Goal: Transaction & Acquisition: Purchase product/service

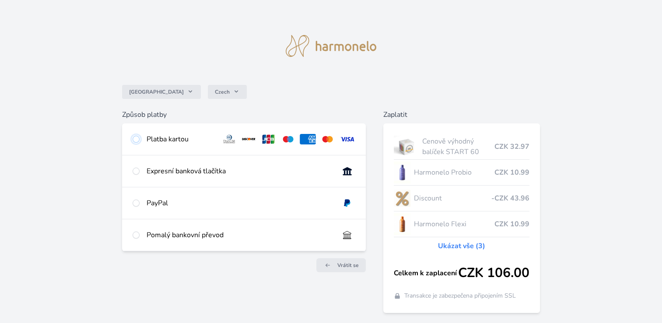
click at [136, 139] on input "radio" at bounding box center [136, 139] width 7 height 7
radio input "true"
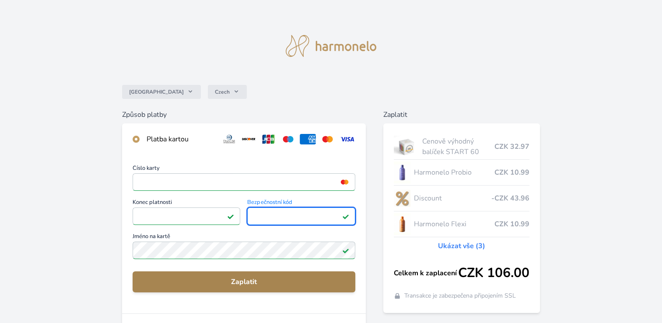
click at [254, 283] on span "Zaplatit" at bounding box center [244, 281] width 209 height 10
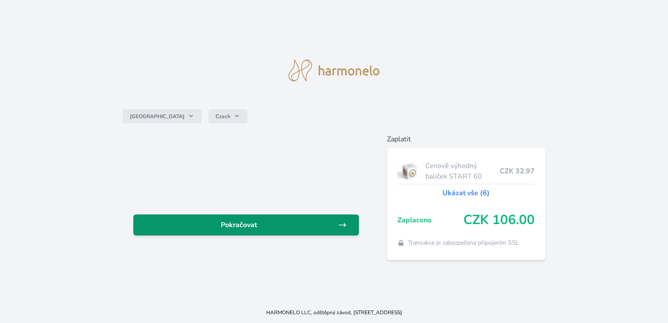
click at [235, 224] on span "Pokračovat" at bounding box center [238, 225] width 197 height 10
